Goal: Transaction & Acquisition: Purchase product/service

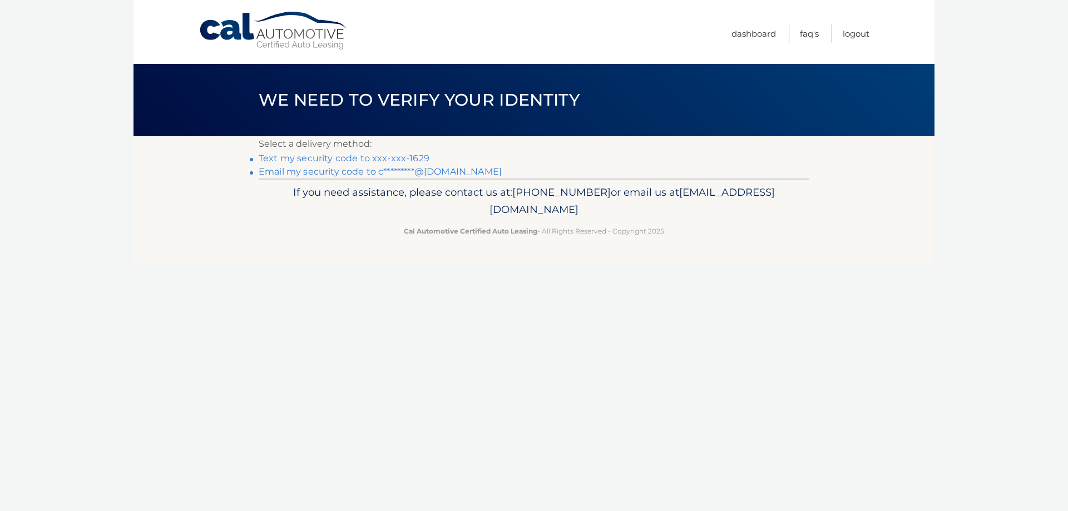
click at [373, 157] on link "Text my security code to xxx-xxx-1629" at bounding box center [344, 158] width 171 height 11
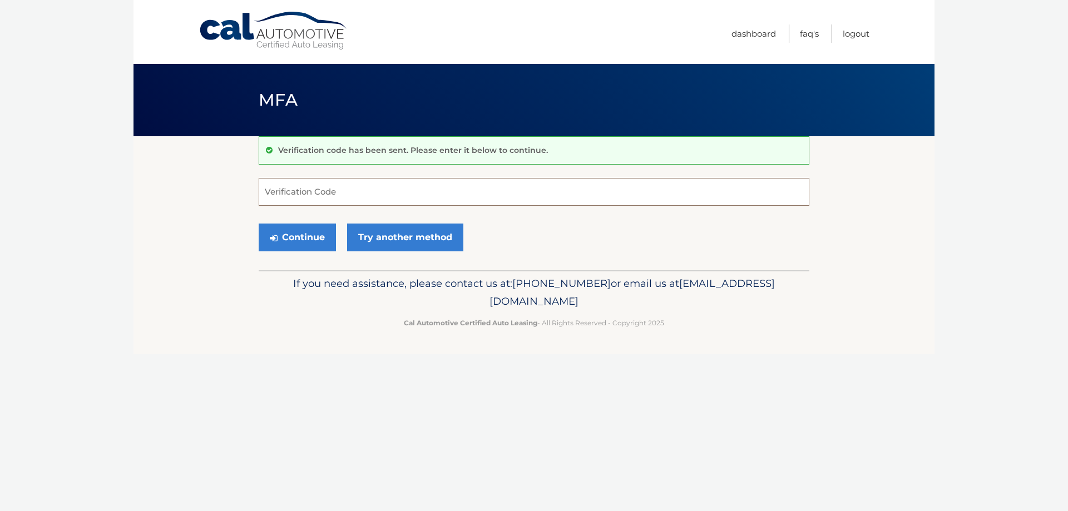
click at [357, 190] on input "Verification Code" at bounding box center [534, 192] width 551 height 28
click at [324, 189] on input "Verification Code" at bounding box center [534, 192] width 551 height 28
type input "0"
type input "908017"
click at [312, 237] on button "Continue" at bounding box center [297, 238] width 77 height 28
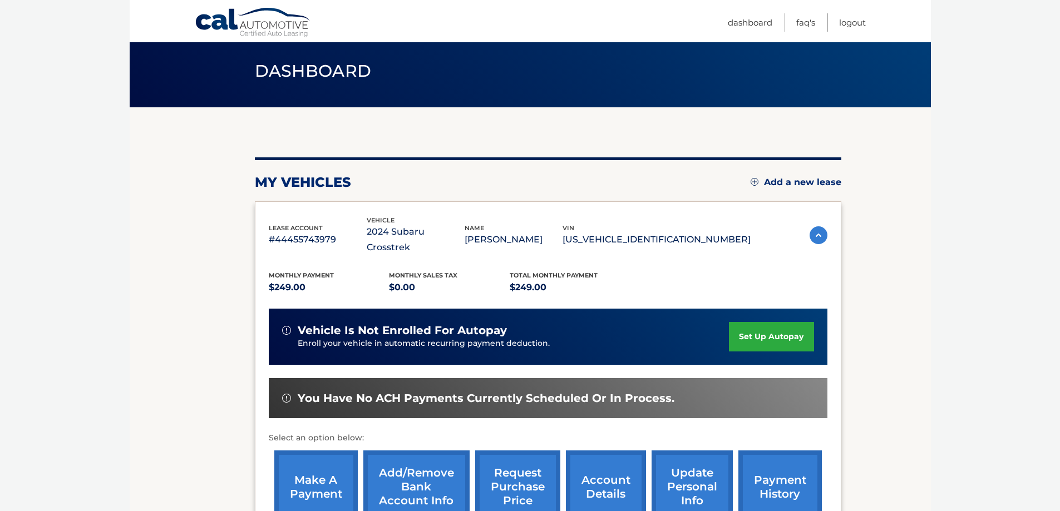
scroll to position [111, 0]
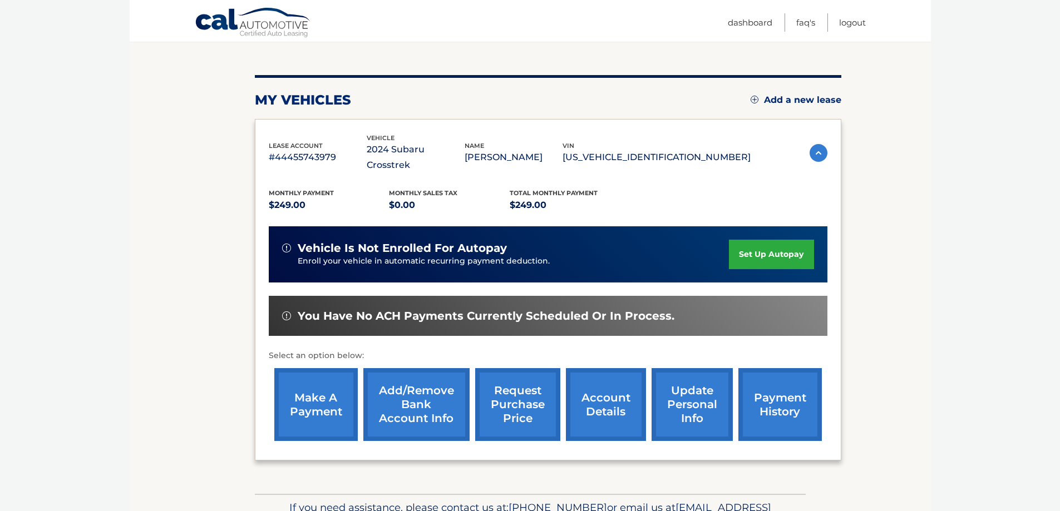
click at [334, 372] on link "make a payment" at bounding box center [315, 404] width 83 height 73
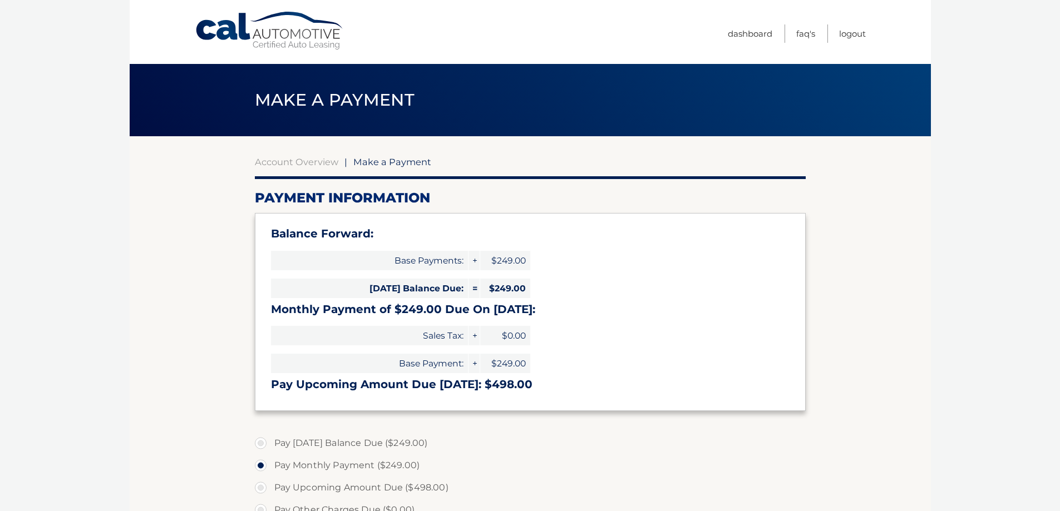
select select "NWU4NzhmYzYtZWQwNi00MDZjLWIwNjQtZTQ1ZDYxZWRmYTEz"
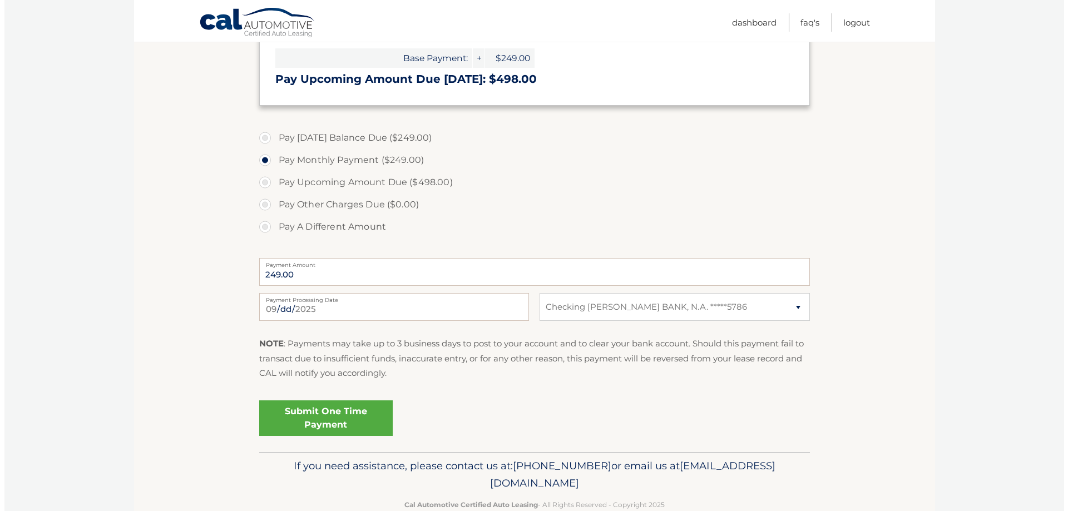
scroll to position [331, 0]
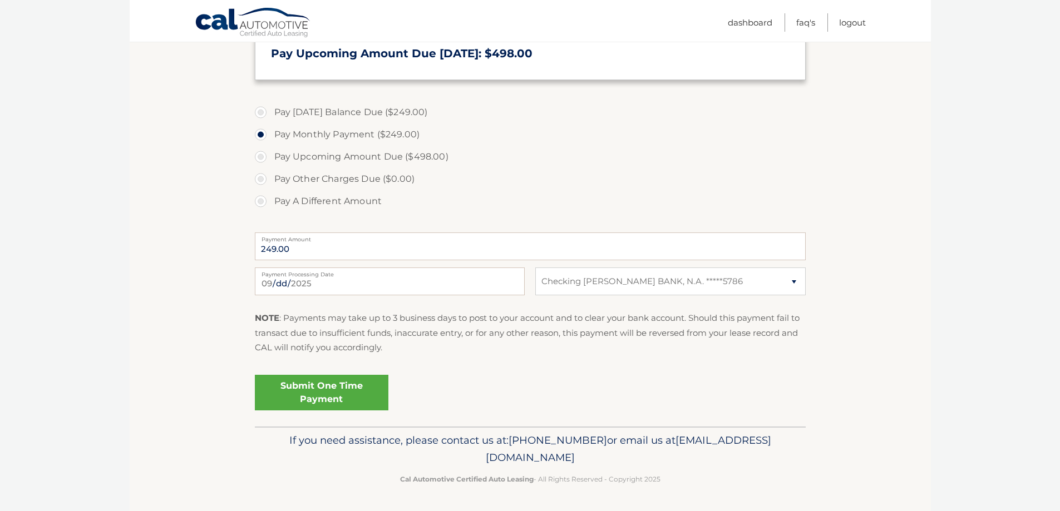
click at [261, 112] on label "Pay Today's Balance Due ($249.00)" at bounding box center [530, 112] width 551 height 22
click at [261, 112] on input "Pay Today's Balance Due ($249.00)" at bounding box center [264, 110] width 11 height 18
radio input "true"
click at [349, 383] on link "Submit One Time Payment" at bounding box center [322, 393] width 134 height 36
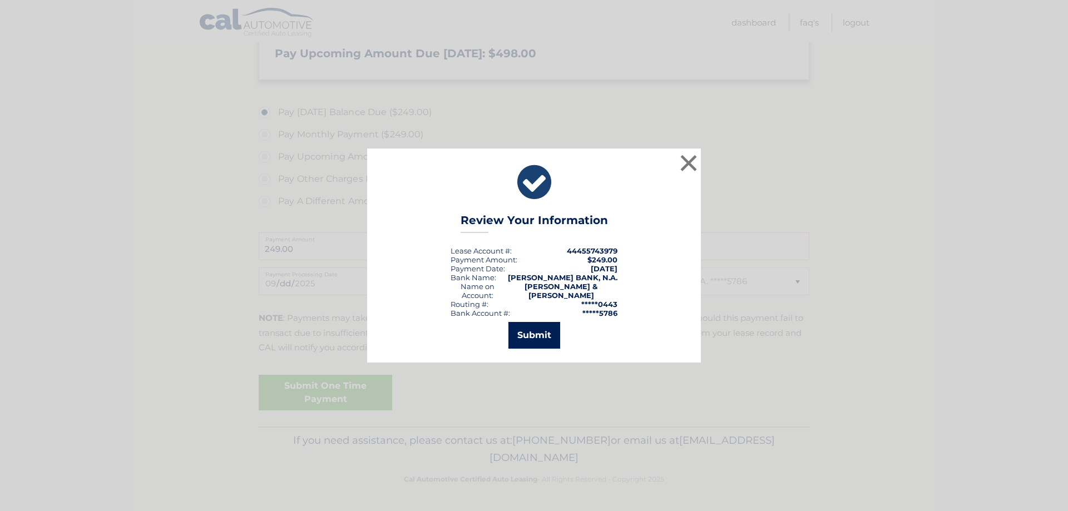
click at [540, 334] on button "Submit" at bounding box center [535, 335] width 52 height 27
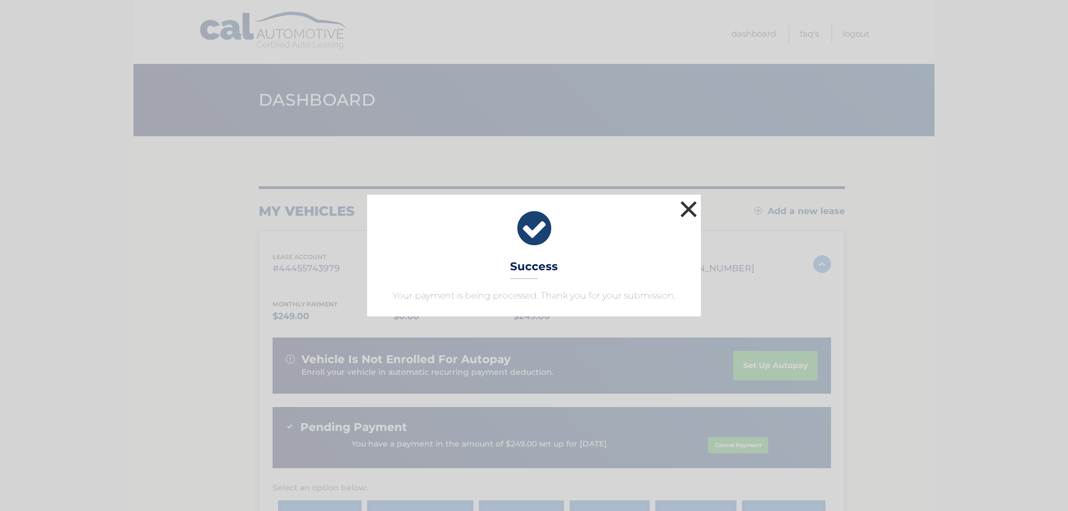
click at [689, 205] on button "×" at bounding box center [689, 209] width 22 height 22
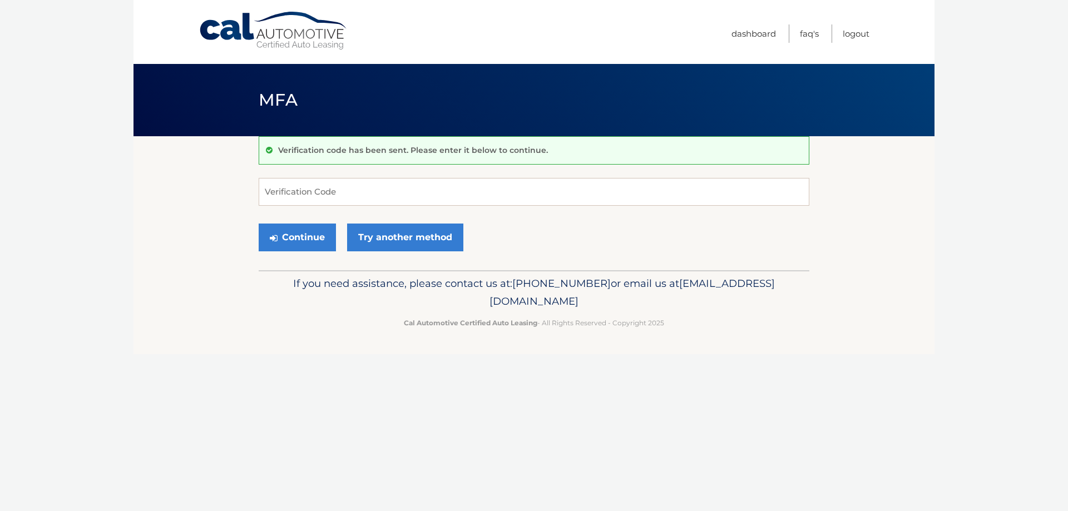
click at [562, 476] on div "Cal Automotive Menu Dashboard FAQ's Logout MFA" at bounding box center [534, 255] width 801 height 511
